Goal: Find contact information: Find contact information

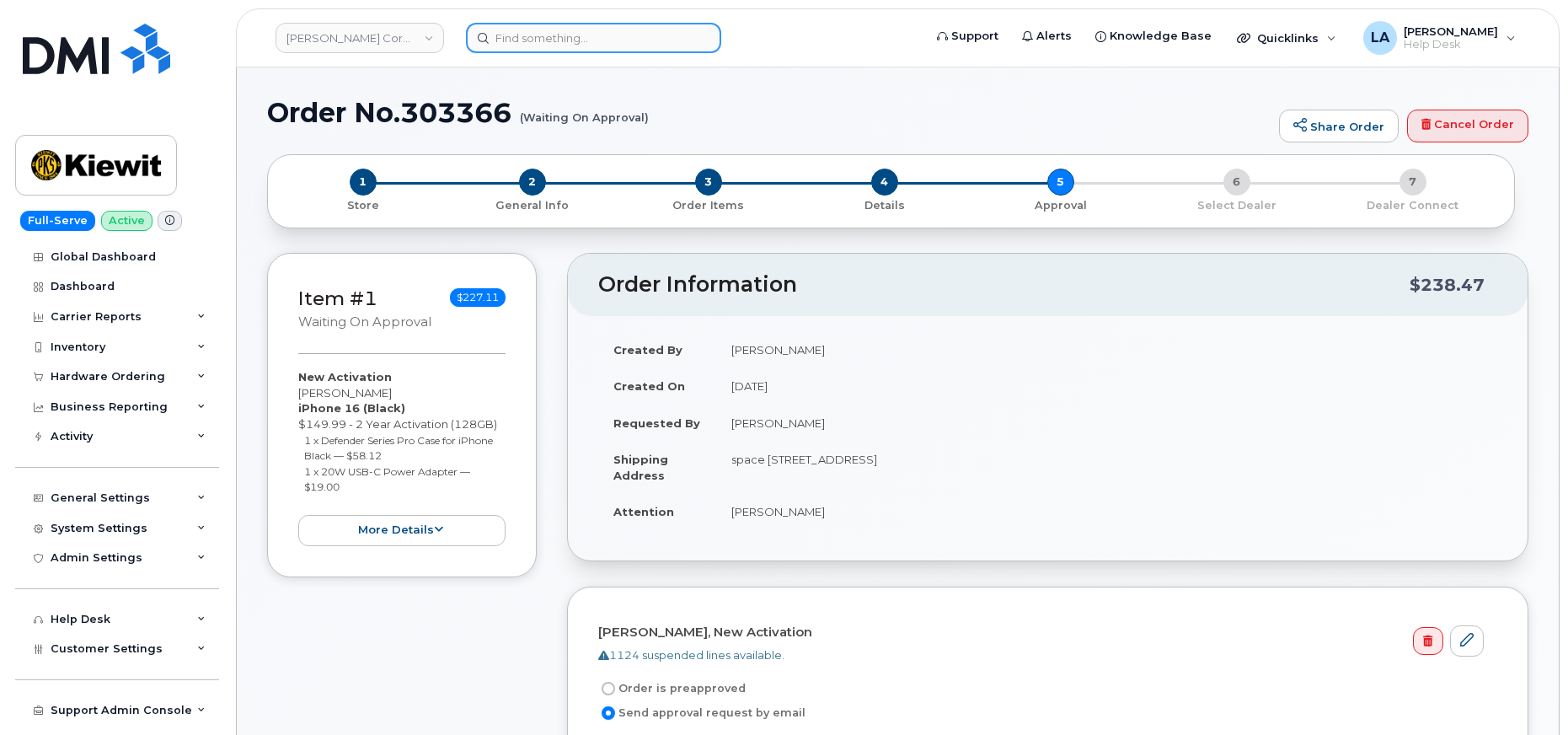
click at [644, 30] on input at bounding box center [593, 38] width 256 height 31
paste input "913 706 8469"
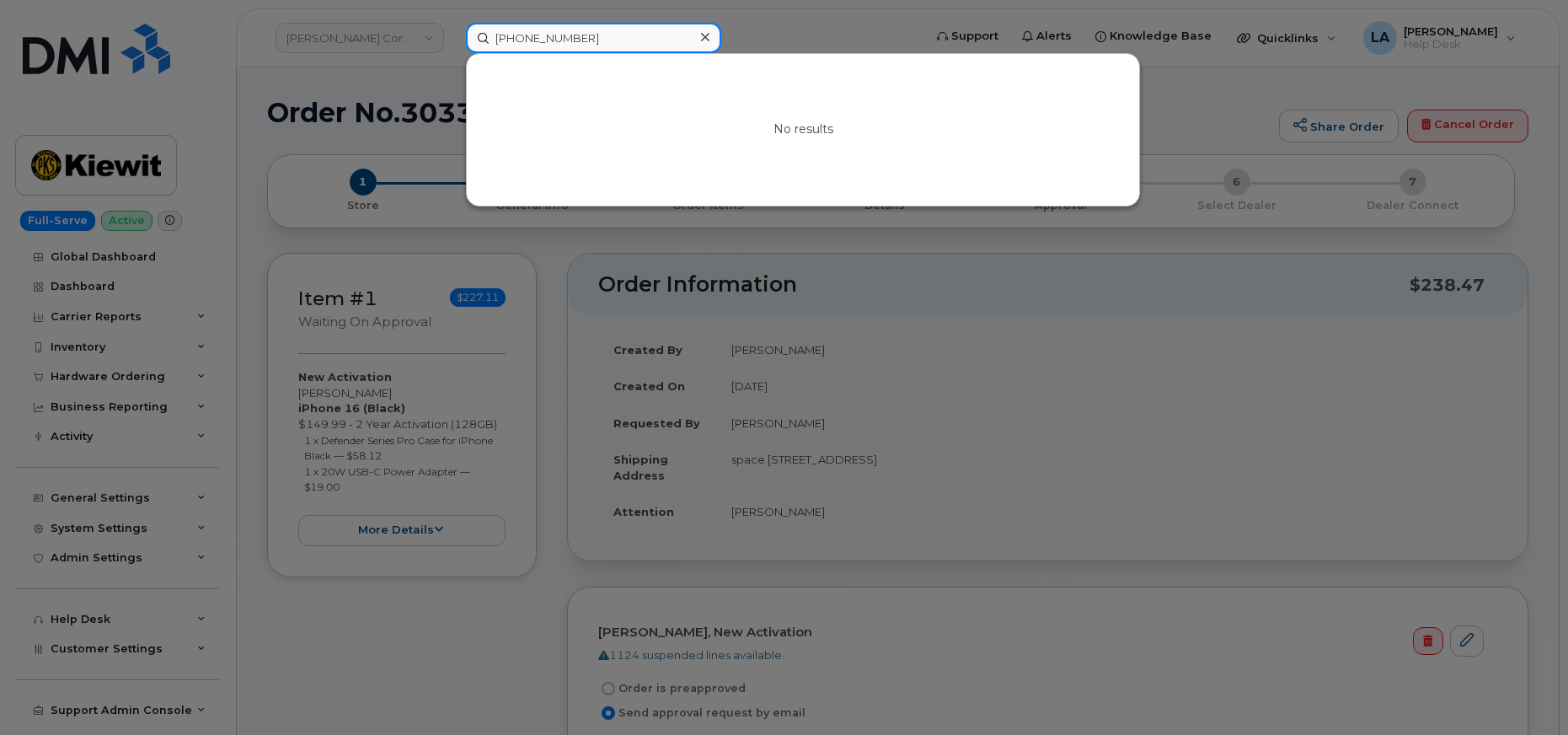
drag, startPoint x: 598, startPoint y: 41, endPoint x: 472, endPoint y: 43, distance: 126.0
click at [462, 35] on div "913 706 8469 No results" at bounding box center [688, 38] width 473 height 31
paste input "816-210-1170"
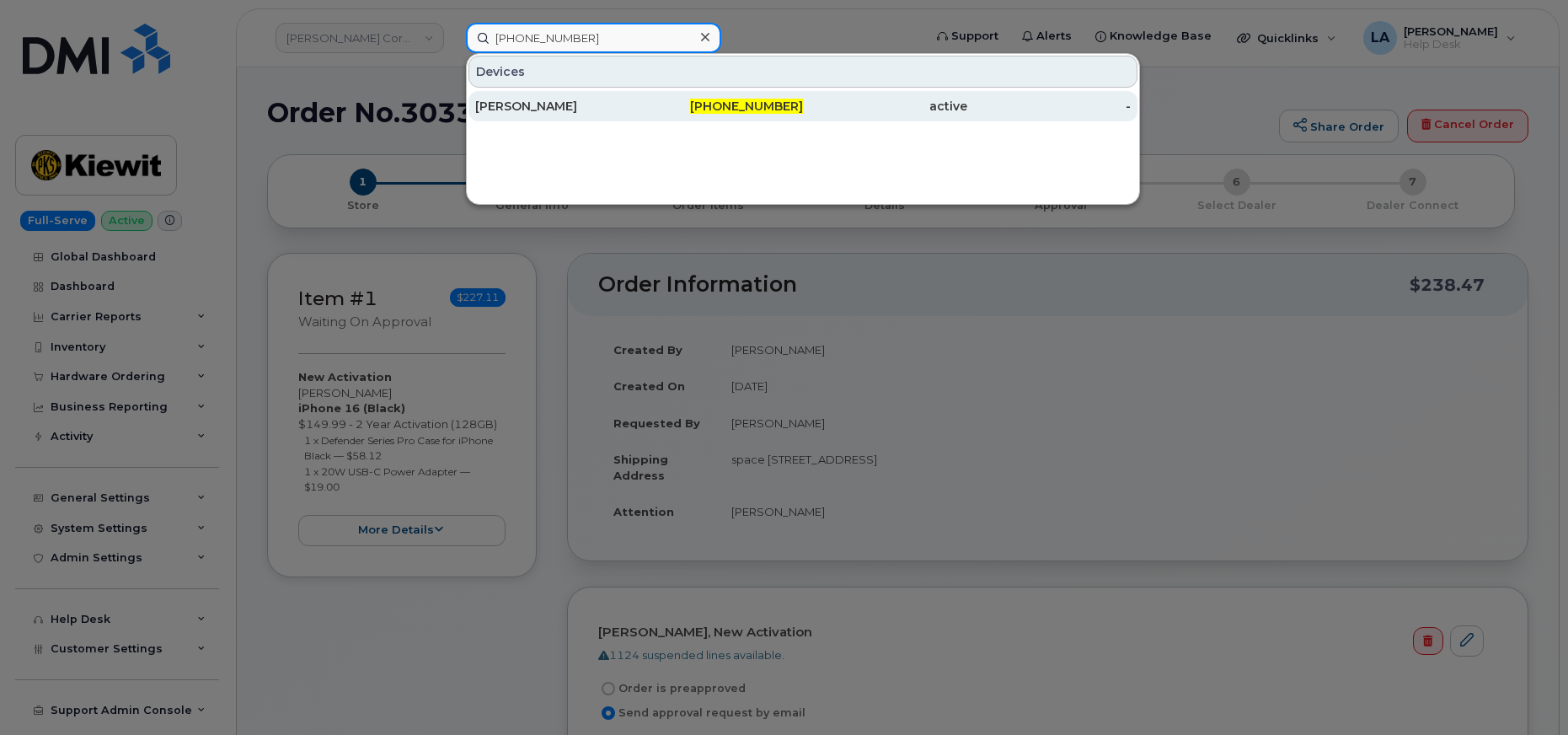
type input "816-210-1170"
click at [549, 112] on div "BOBBY BROWN" at bounding box center [557, 106] width 164 height 17
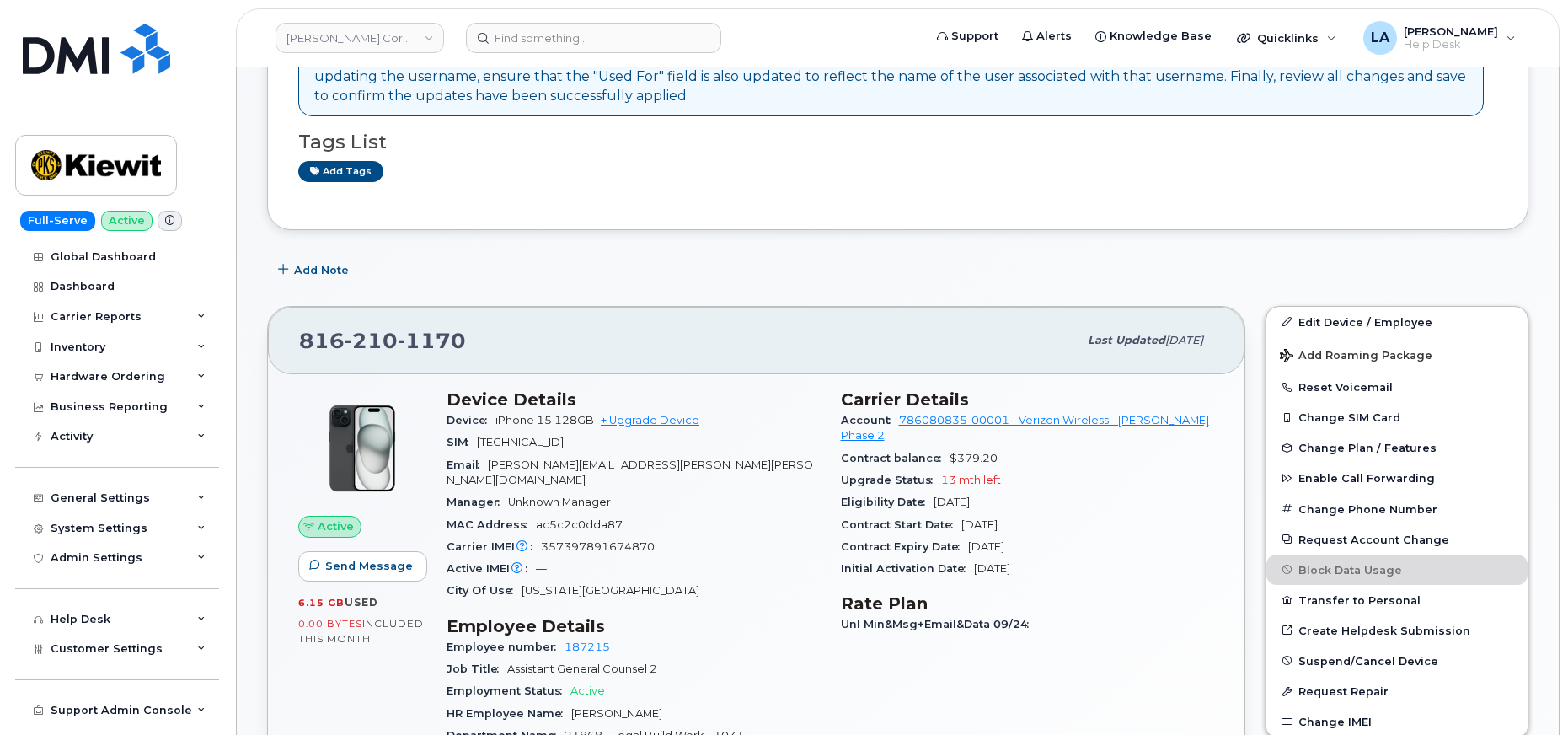
scroll to position [394, 0]
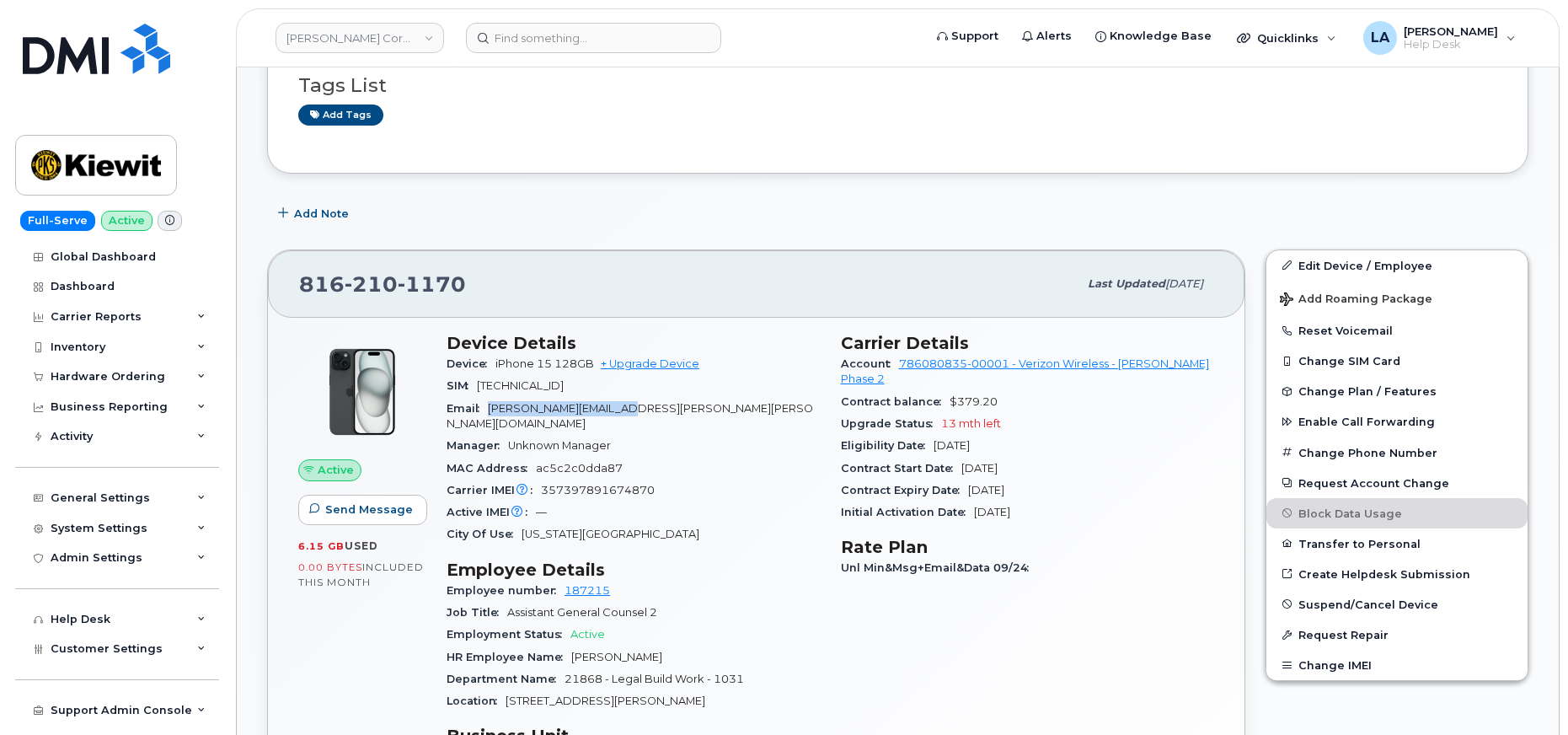
drag, startPoint x: 670, startPoint y: 410, endPoint x: 500, endPoint y: 405, distance: 170.1
click at [491, 408] on div "Email BOBBY.BROWN@KIEWIT.COM" at bounding box center [633, 417] width 374 height 38
copy span "BOBBY.BROWN@KIEWIT.COM"
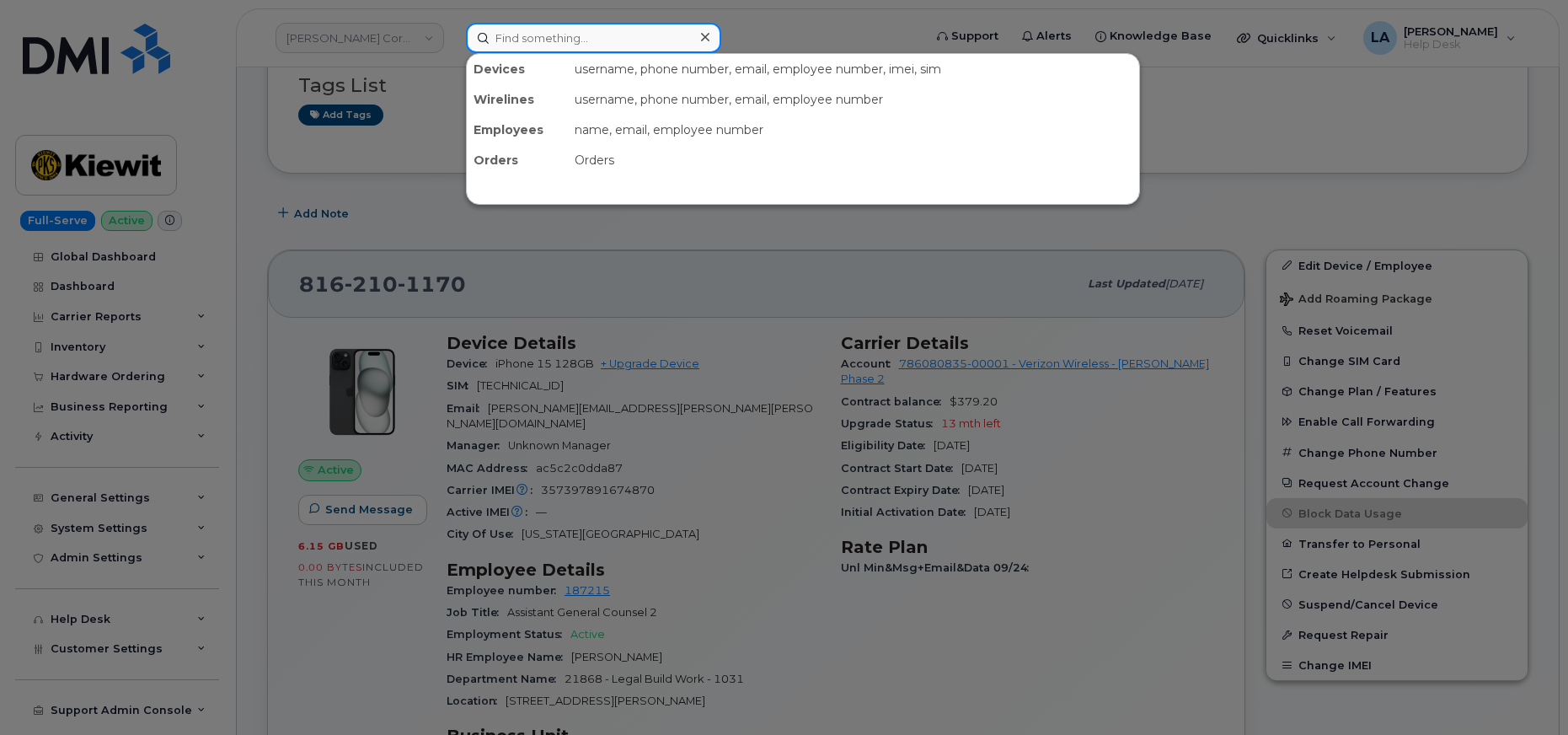
click at [626, 37] on input at bounding box center [593, 38] width 256 height 31
paste input "719 688 2854"
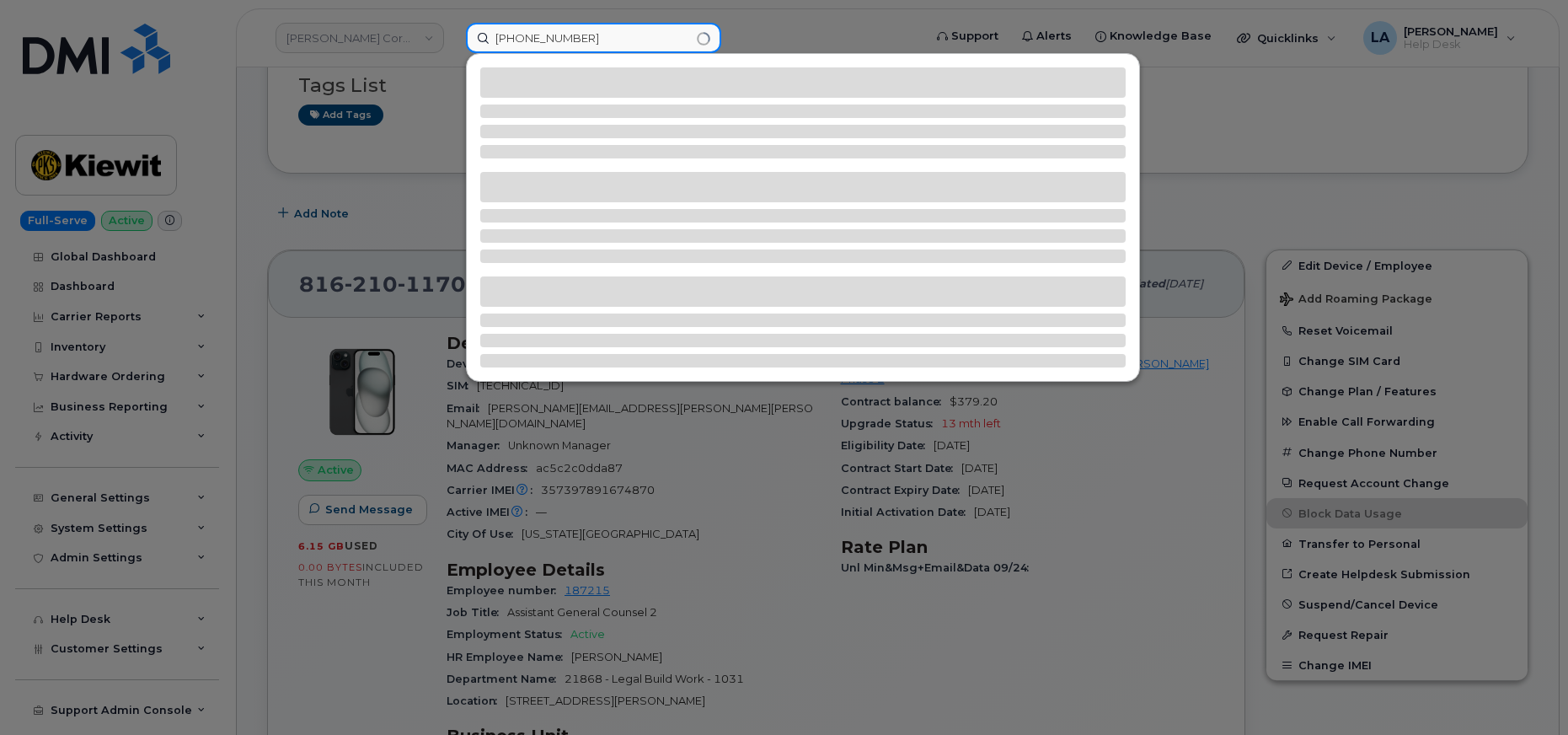
type input "719 688 2854"
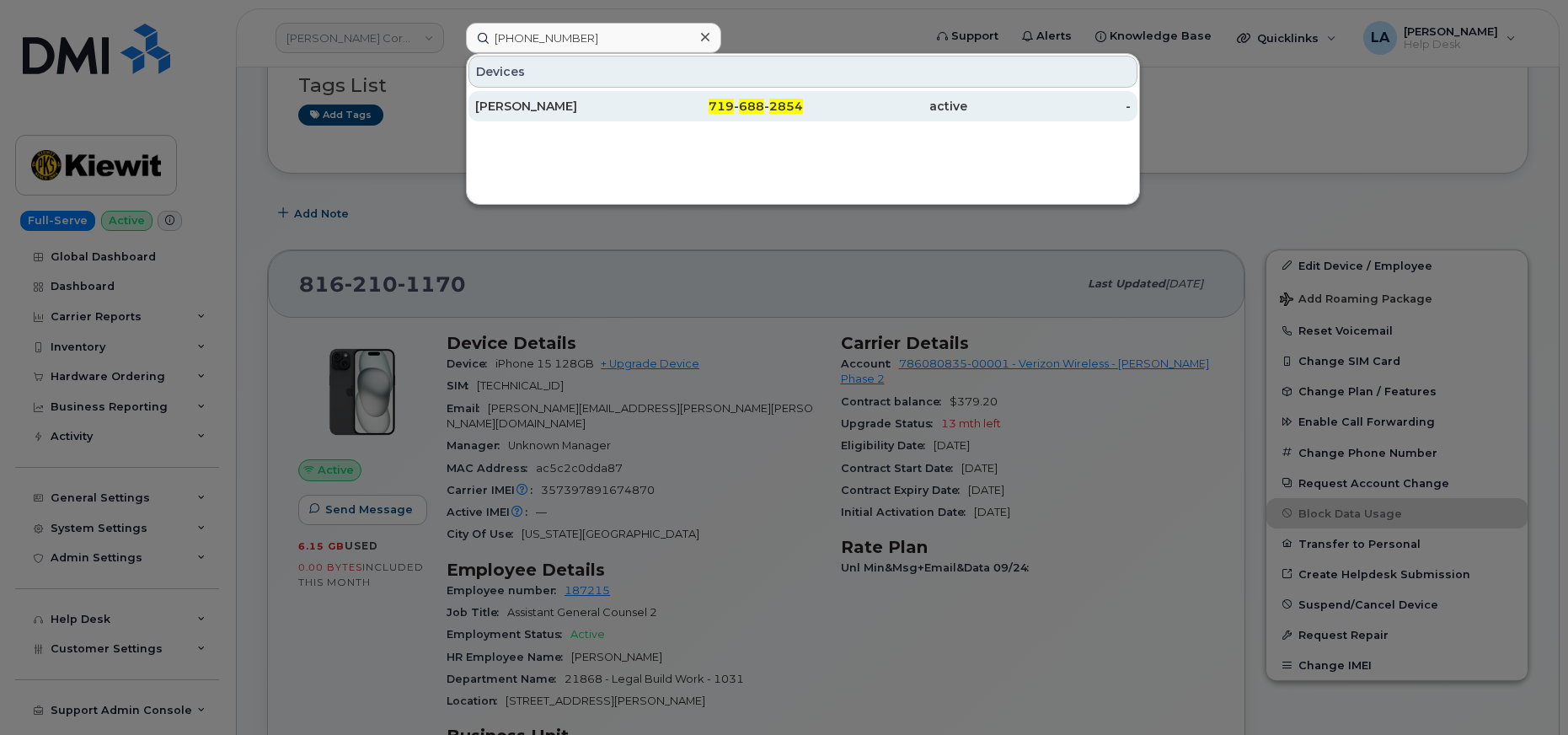
click at [561, 96] on div "[PERSON_NAME]" at bounding box center [557, 106] width 164 height 31
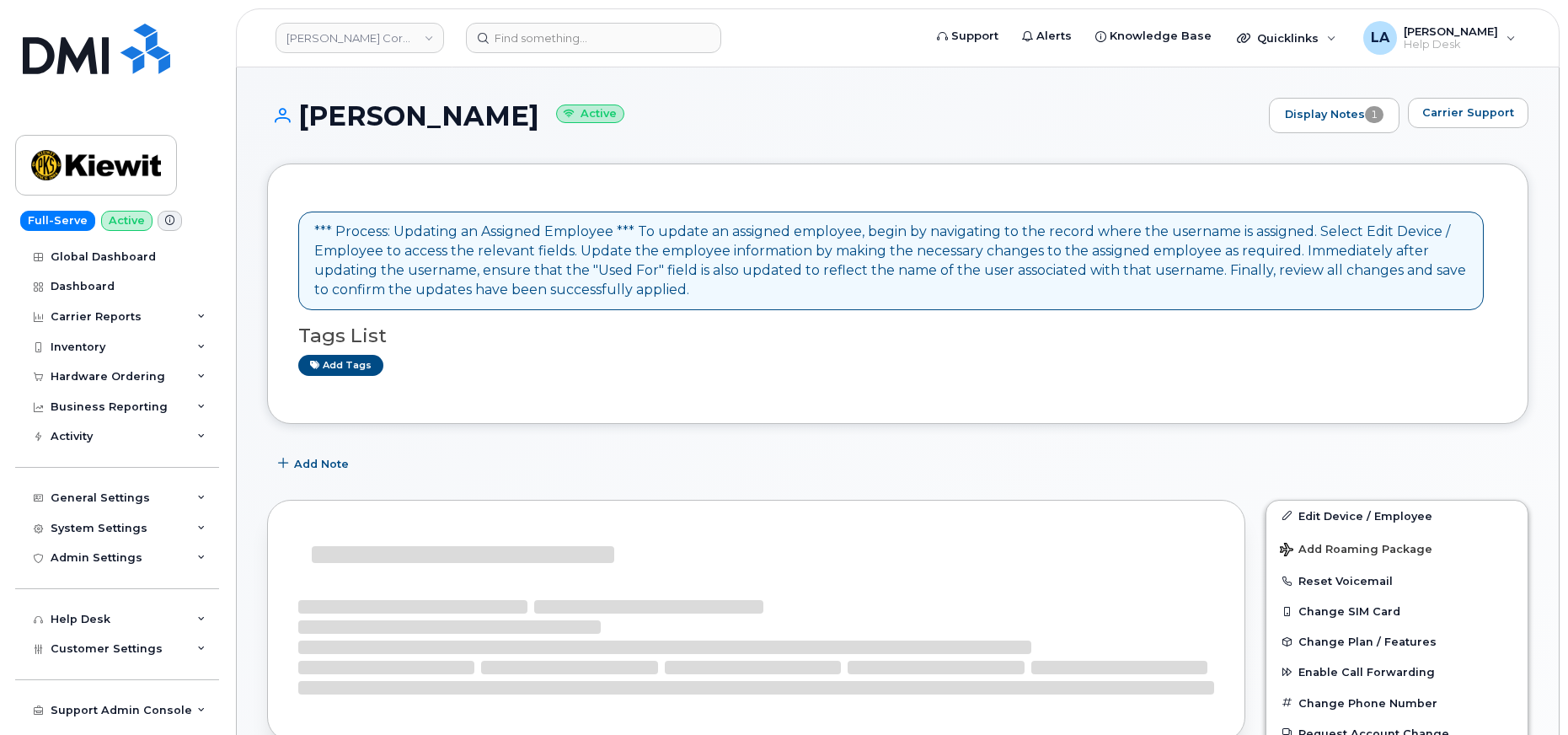
drag, startPoint x: 666, startPoint y: 114, endPoint x: 290, endPoint y: 113, distance: 376.0
click at [290, 113] on h1 "[PERSON_NAME] Active" at bounding box center [764, 116] width 993 height 30
copy h1 "[PERSON_NAME]"
